Goal: Information Seeking & Learning: Check status

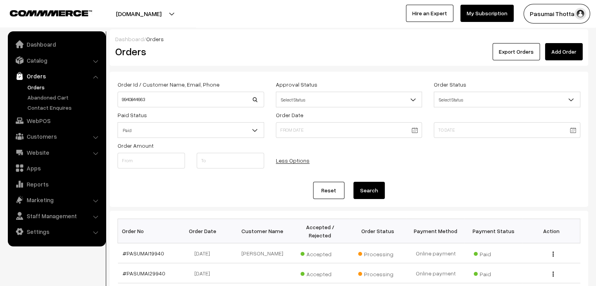
click at [333, 210] on div "Dashboard / Orders Orders Export Orders Add Order Order Id / Customer Name, Ema…" at bounding box center [349, 263] width 479 height 468
click at [316, 205] on div "Dashboard / Orders Orders Export Orders Add Order Order Id / Customer Name, Ema…" at bounding box center [349, 263] width 479 height 468
click at [316, 205] on div "Order Id / Customer Name, Email, Phone 9940844663 Approval Status Select Status…" at bounding box center [349, 139] width 479 height 135
click at [39, 200] on link "Marketing" at bounding box center [56, 200] width 93 height 14
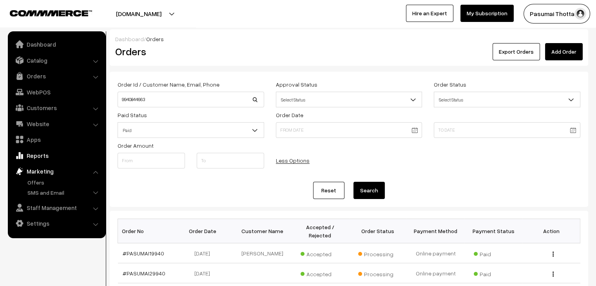
click at [34, 155] on link "Reports" at bounding box center [56, 156] width 93 height 14
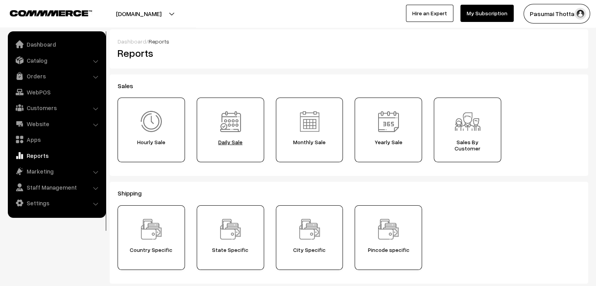
click at [223, 142] on span "Daily Sale" at bounding box center [231, 142] width 62 height 6
